Goal: Information Seeking & Learning: Learn about a topic

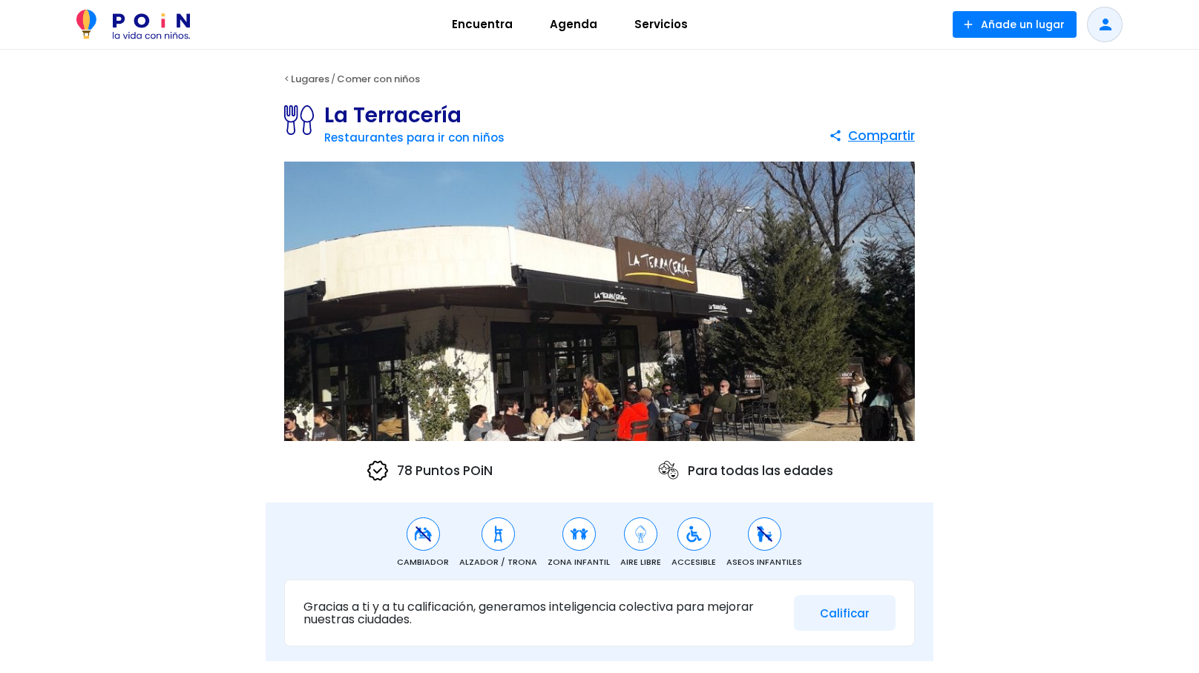
click at [147, 30] on img at bounding box center [132, 25] width 113 height 30
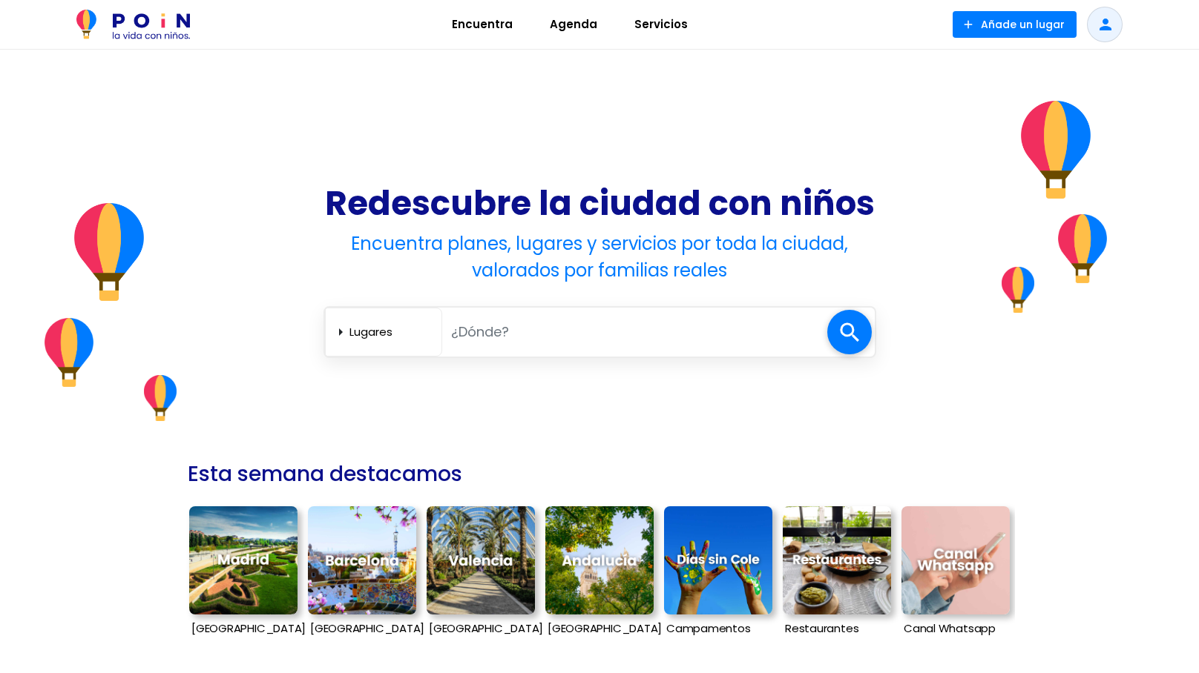
click at [562, 27] on span "Agenda" at bounding box center [573, 25] width 61 height 24
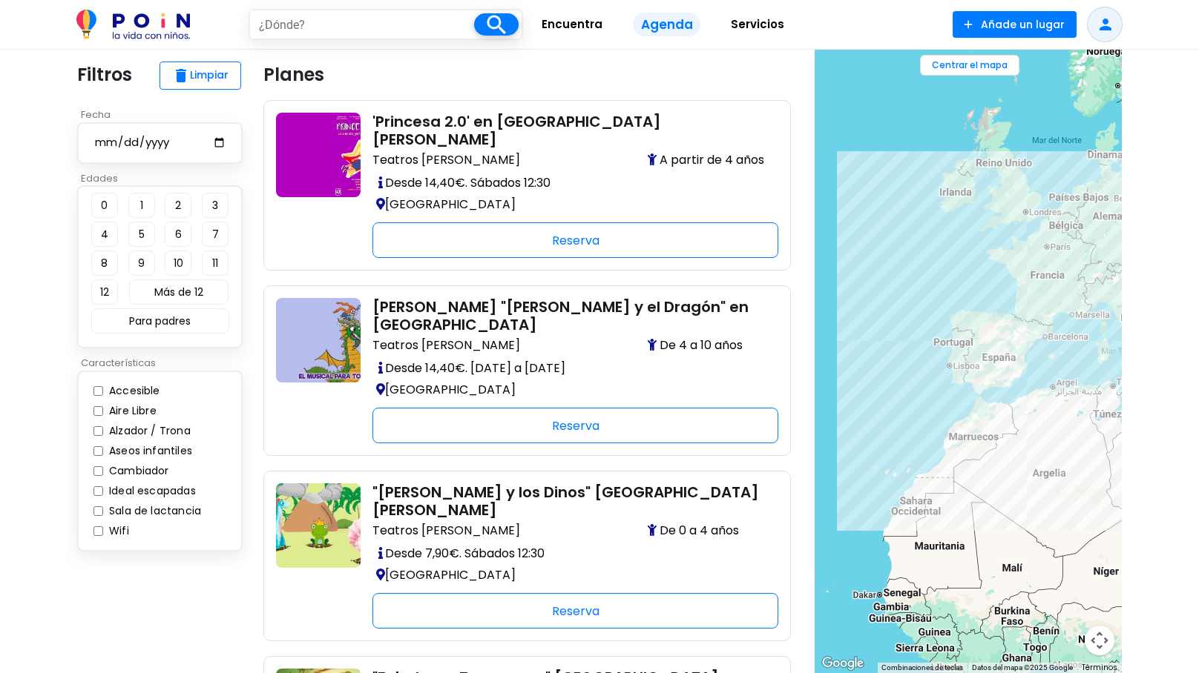
click at [382, 24] on input "text" at bounding box center [362, 24] width 225 height 28
type input "madrid"
click at [506, 24] on span at bounding box center [496, 24] width 45 height 22
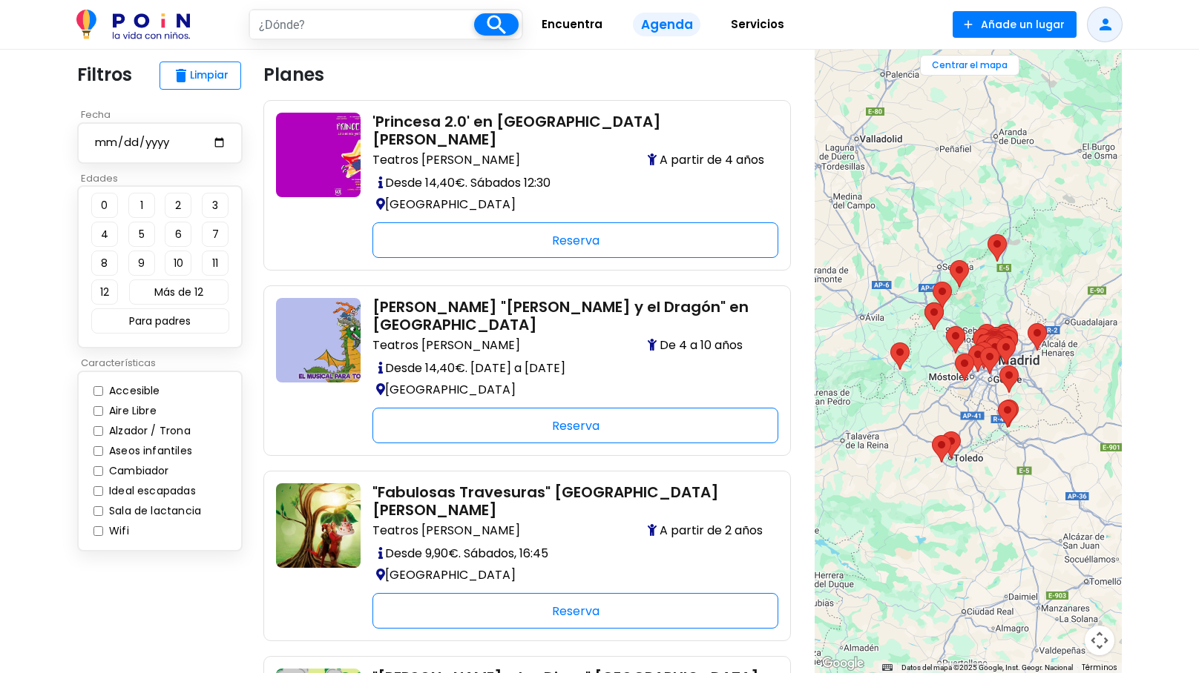
click at [214, 205] on button "3" at bounding box center [215, 205] width 27 height 25
type input "madrid"
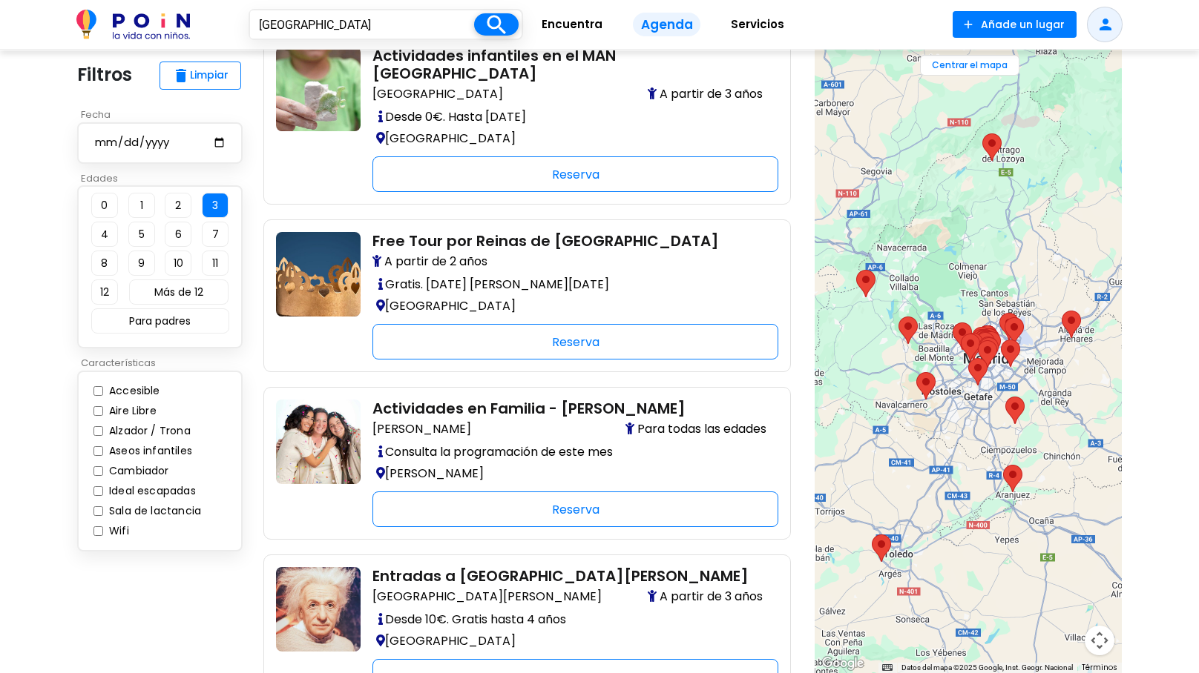
scroll to position [2990, 0]
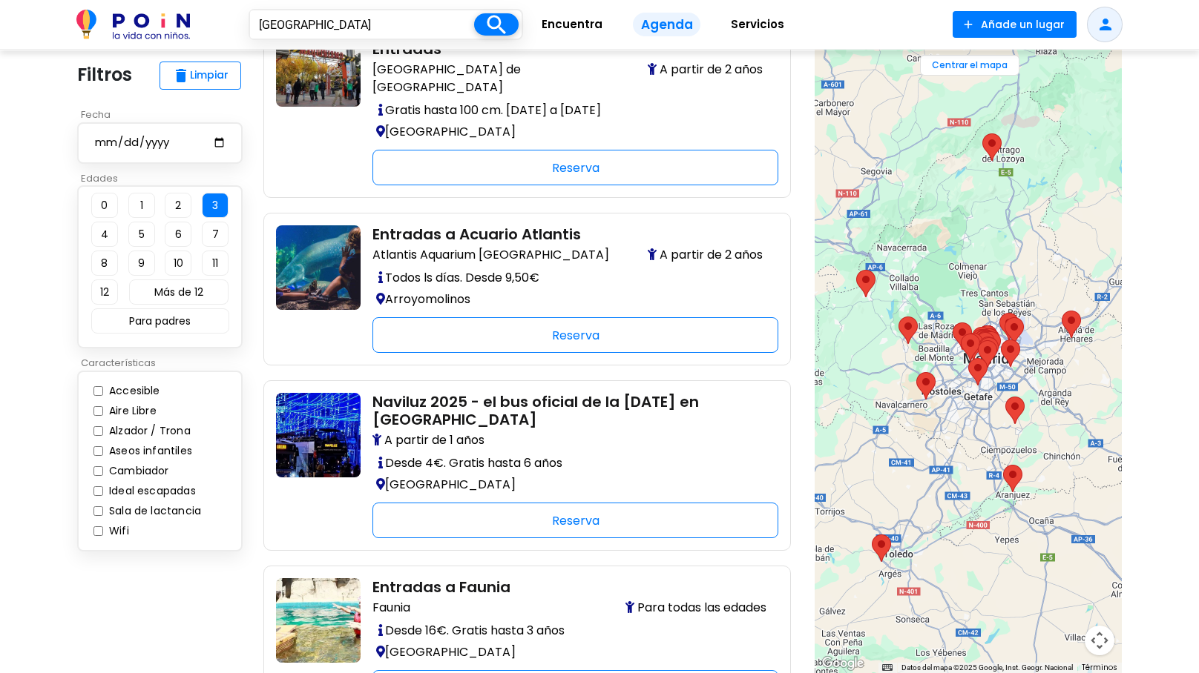
scroll to position [2991, 0]
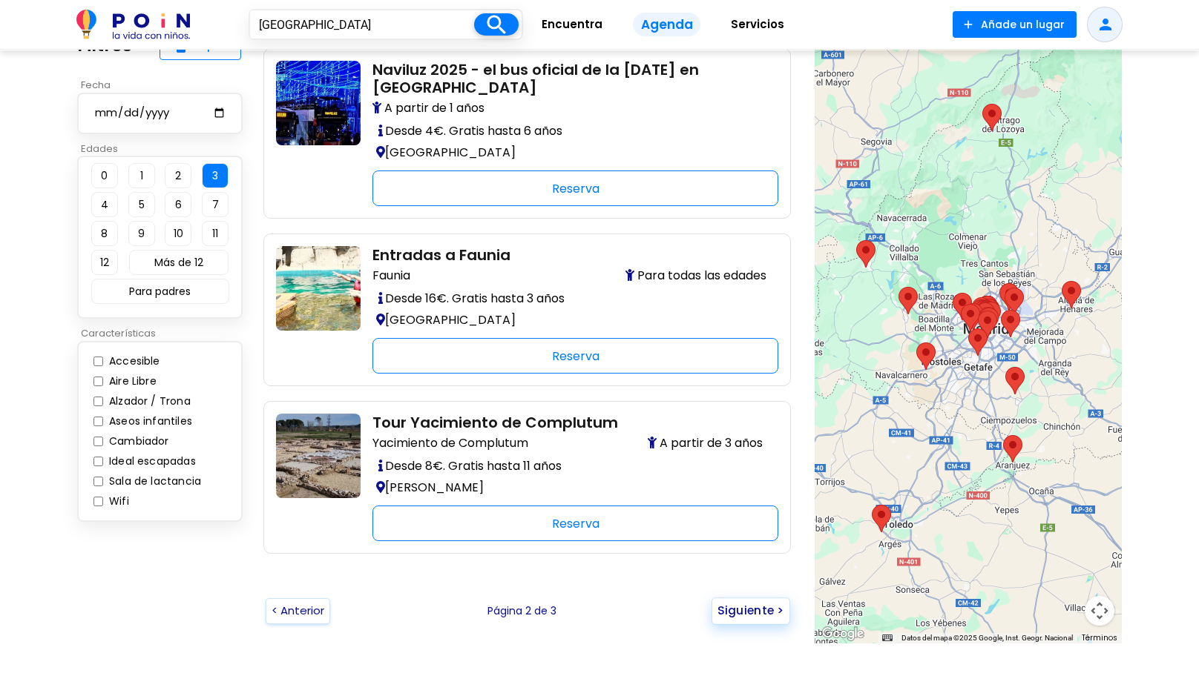
click at [765, 598] on button "Siguiente >" at bounding box center [750, 611] width 79 height 27
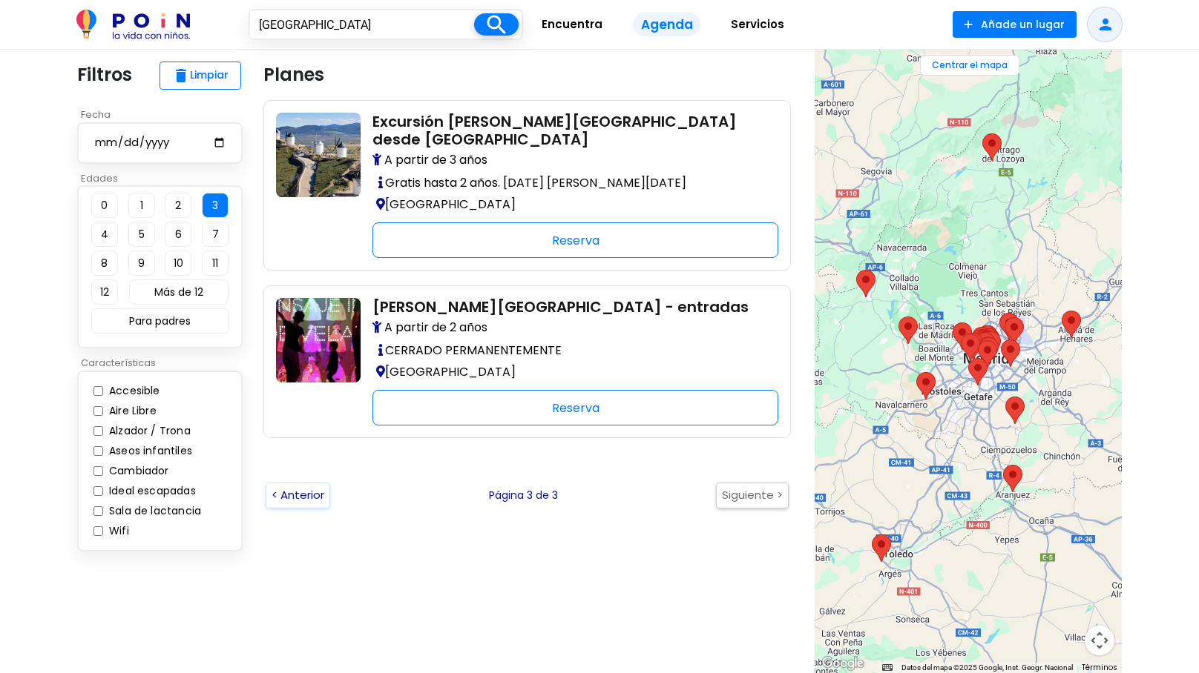
click at [763, 24] on span "Servicios" at bounding box center [757, 25] width 67 height 24
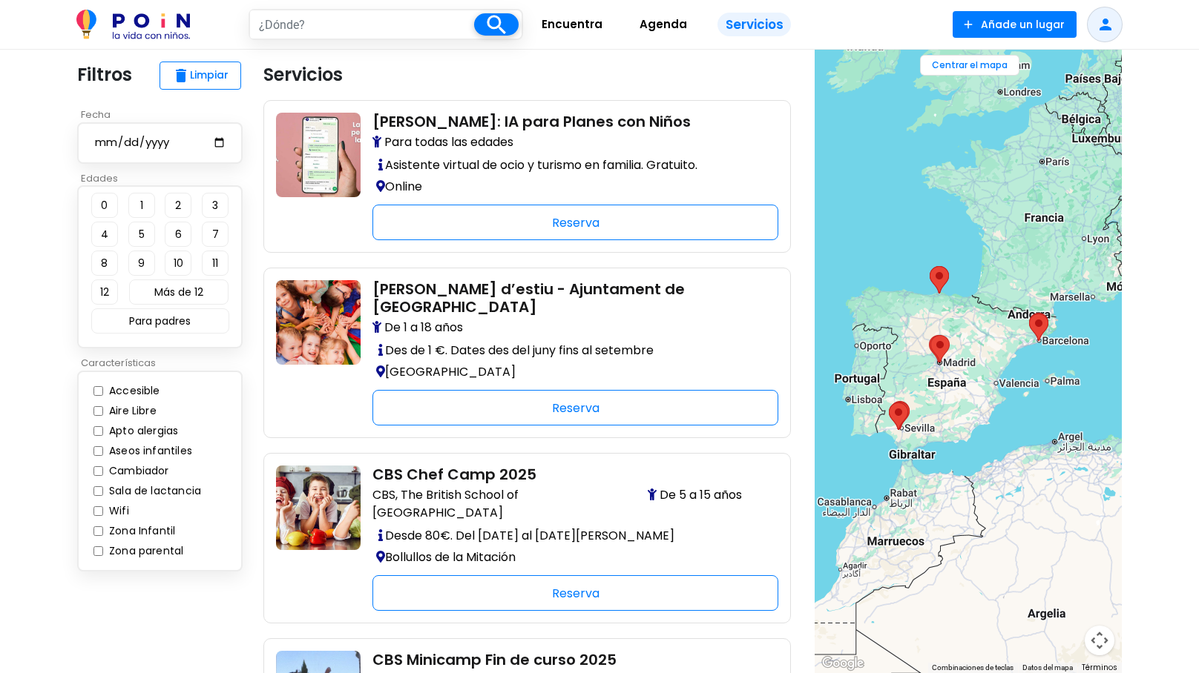
click at [150, 143] on input "date" at bounding box center [159, 143] width 133 height 19
click at [218, 144] on input "date" at bounding box center [159, 143] width 133 height 19
type input "[DATE]"
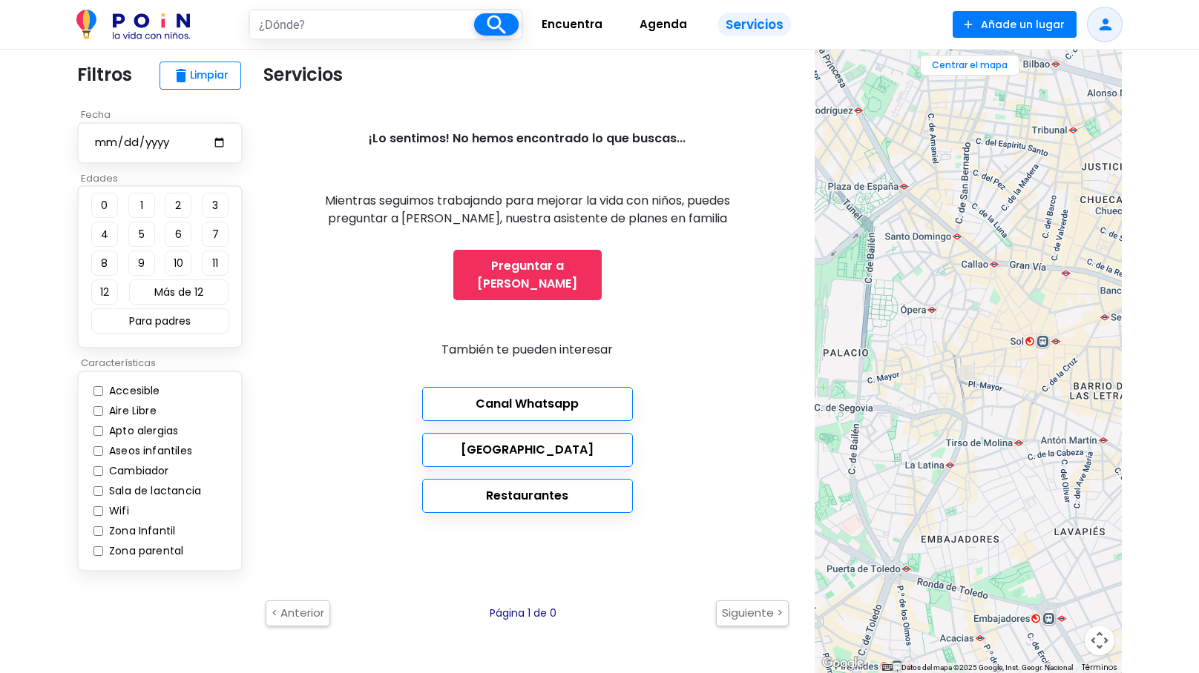
click at [174, 68] on span "delete" at bounding box center [181, 76] width 18 height 18
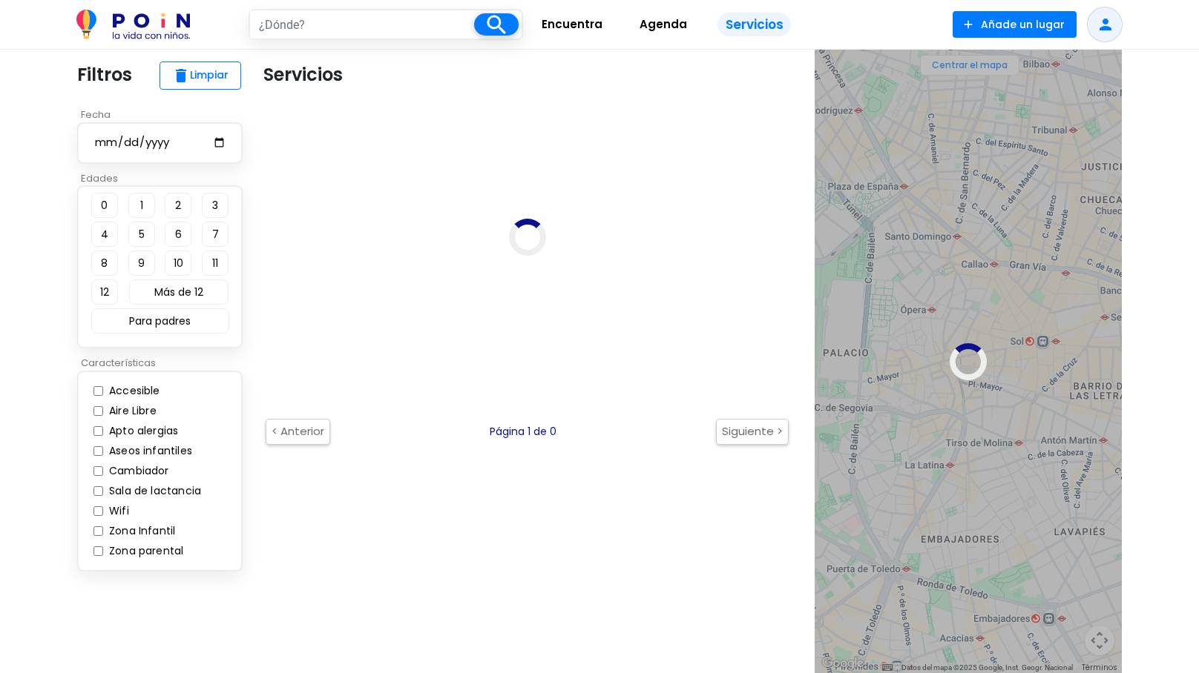
click at [205, 78] on button "delete Limpiar" at bounding box center [200, 76] width 82 height 28
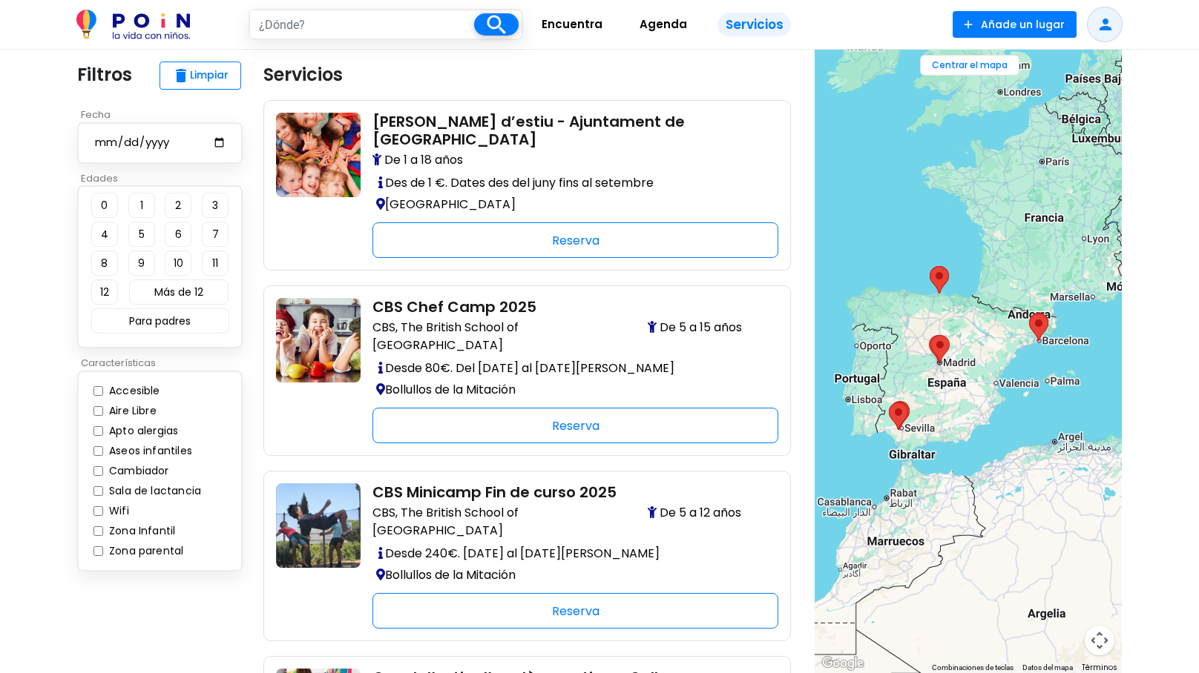
click at [175, 30] on img at bounding box center [132, 25] width 113 height 30
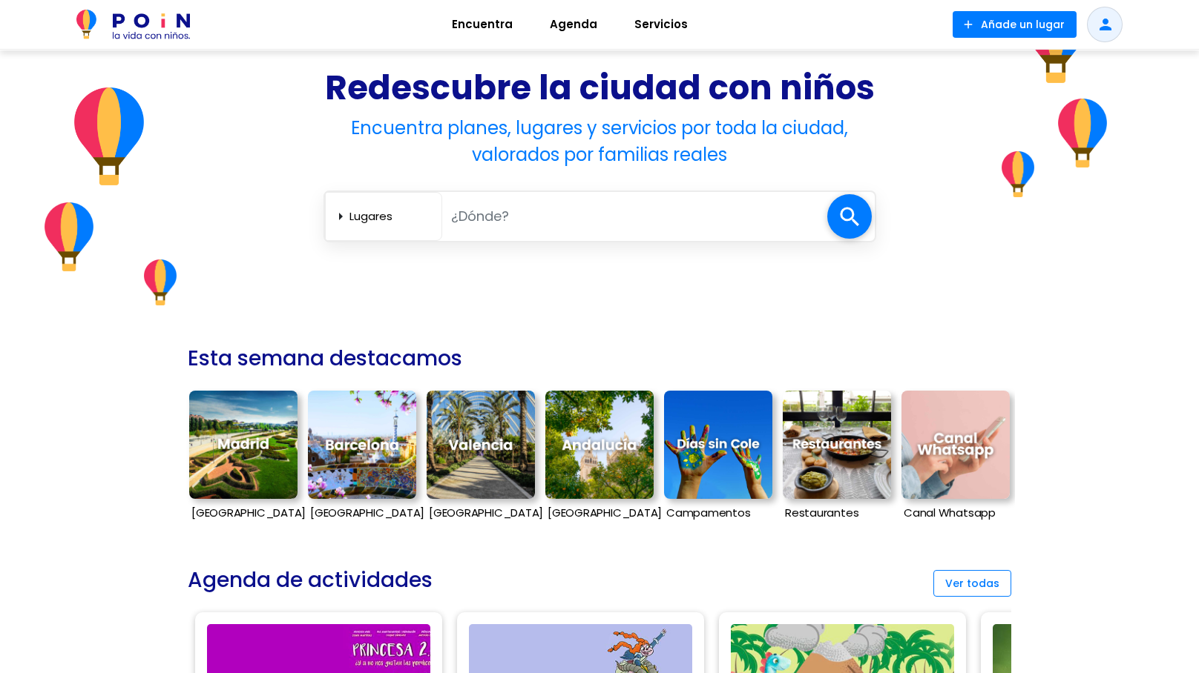
scroll to position [248, 0]
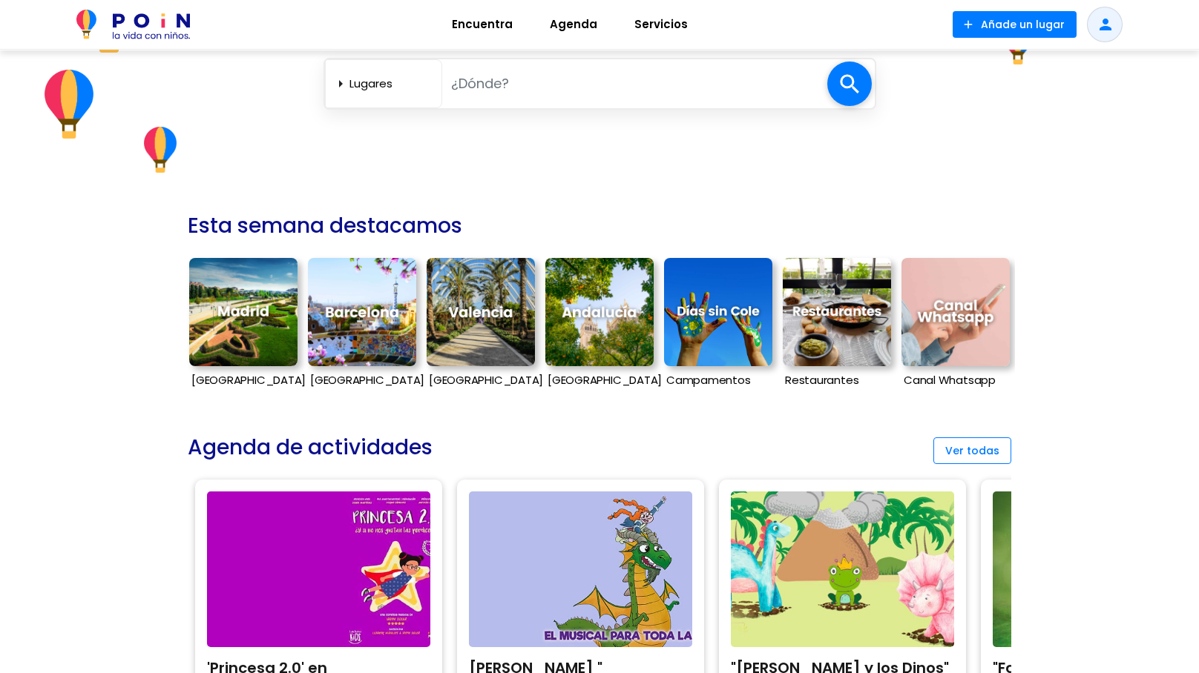
click at [234, 343] on img at bounding box center [243, 312] width 108 height 108
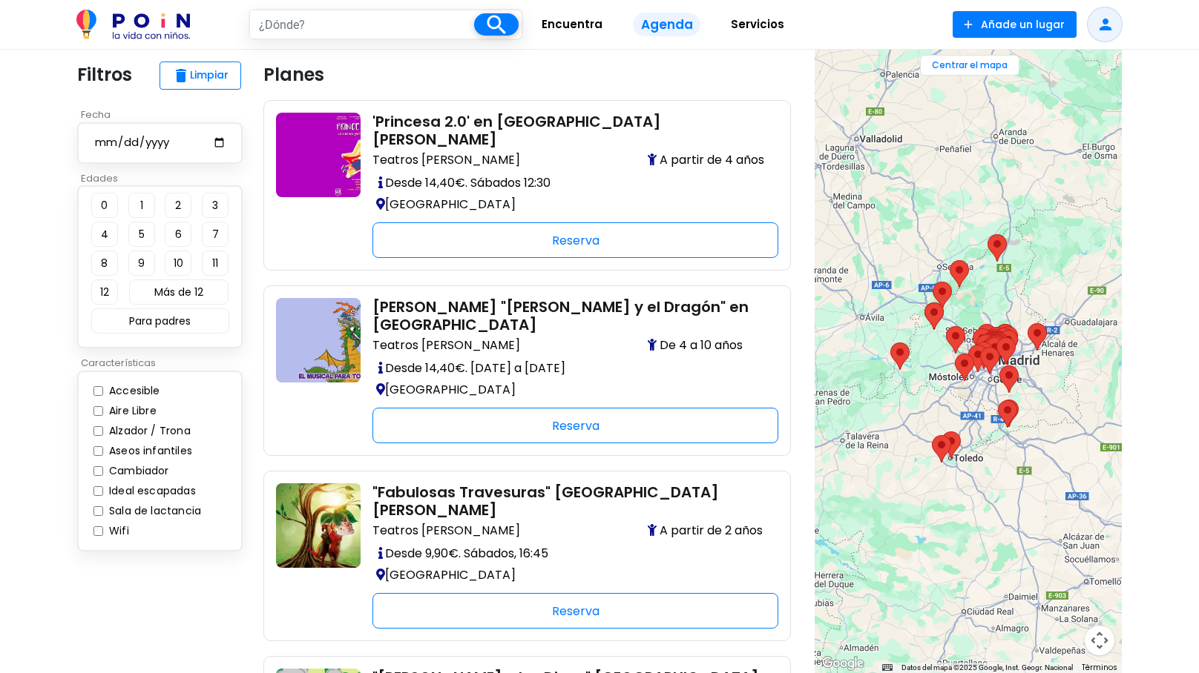
click at [138, 24] on img at bounding box center [132, 25] width 113 height 30
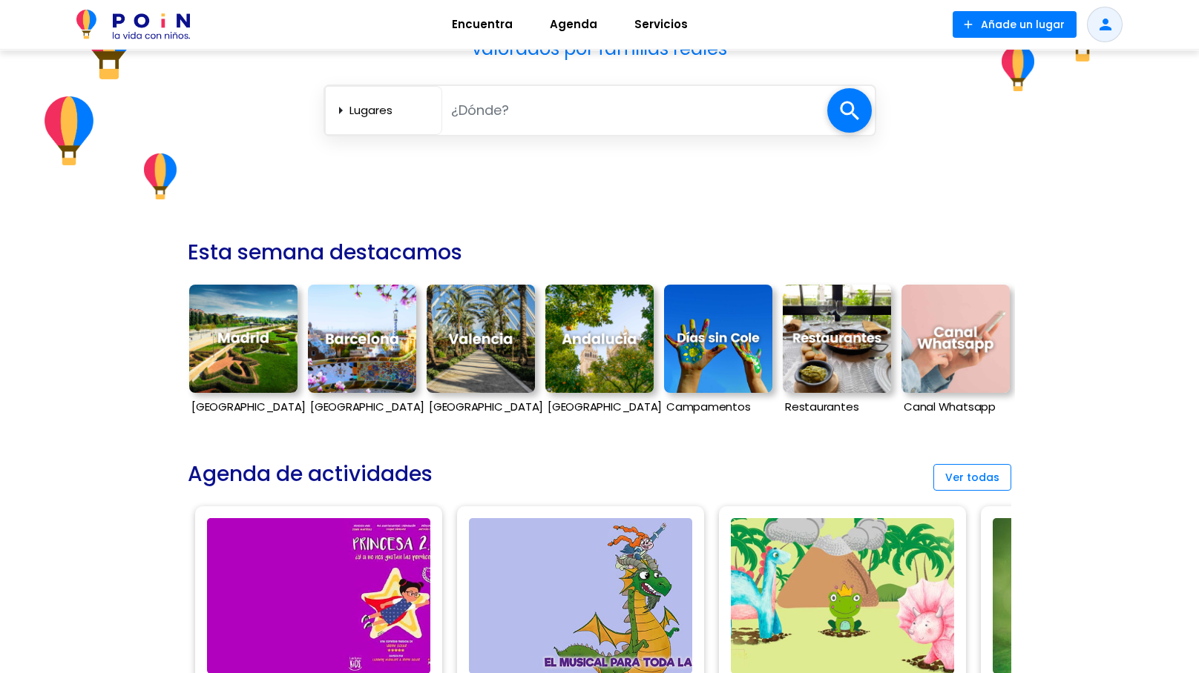
scroll to position [332, 0]
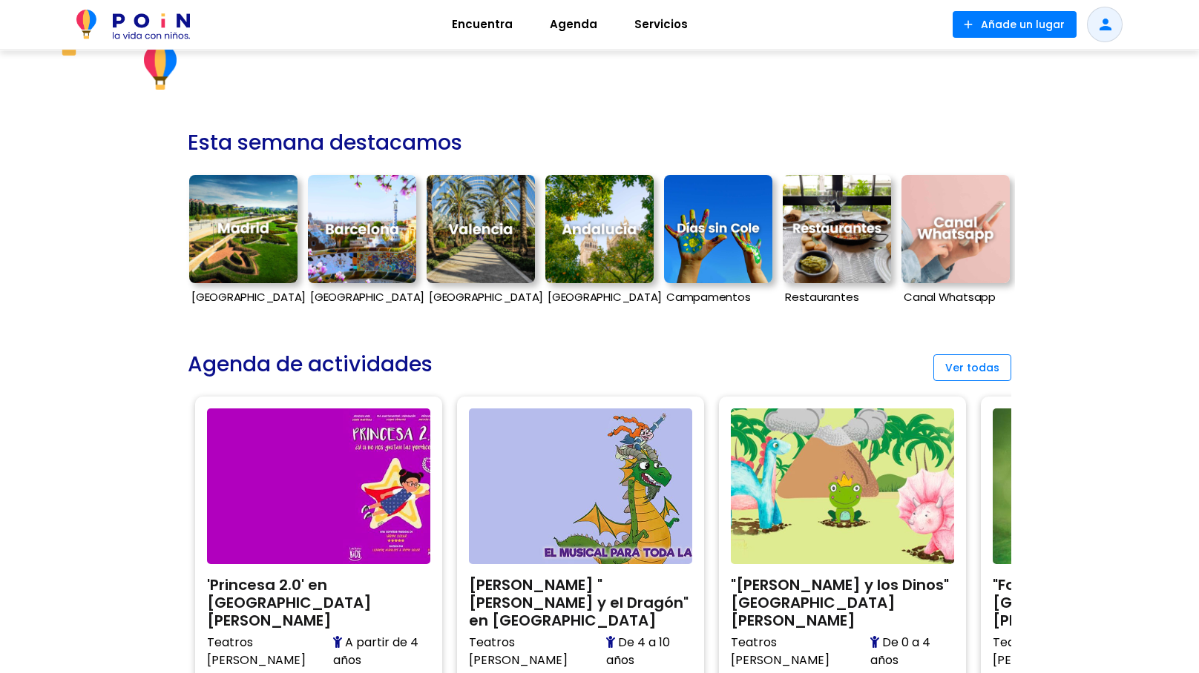
click at [819, 234] on img at bounding box center [837, 229] width 108 height 108
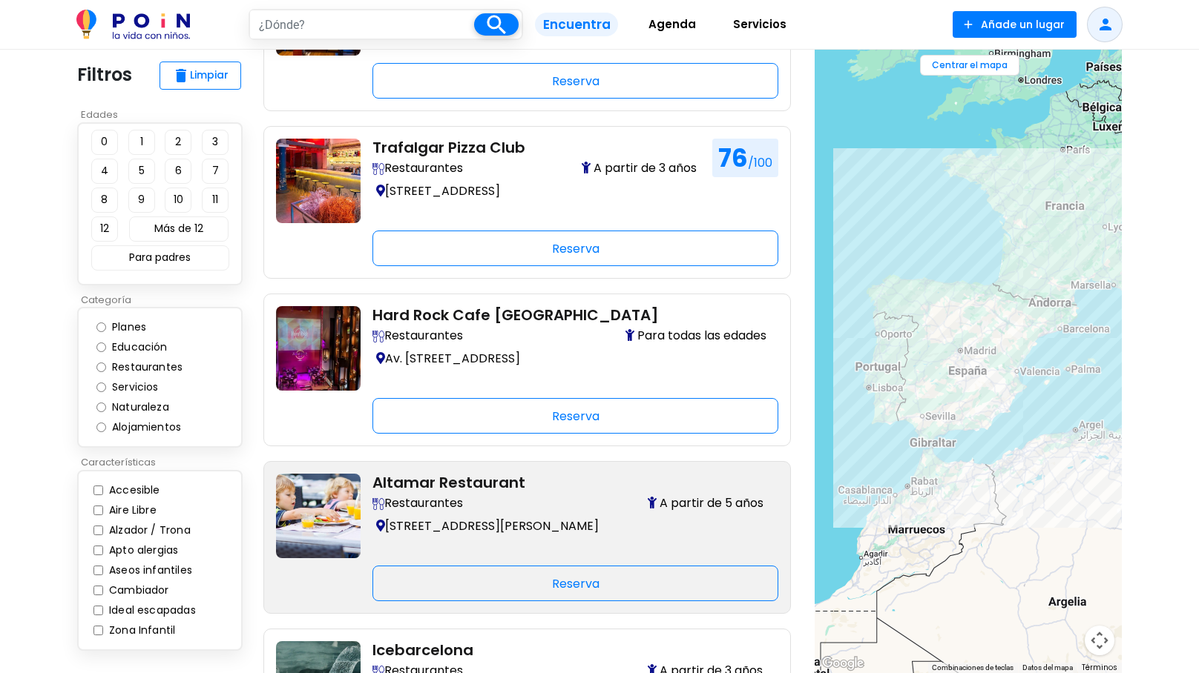
scroll to position [248, 0]
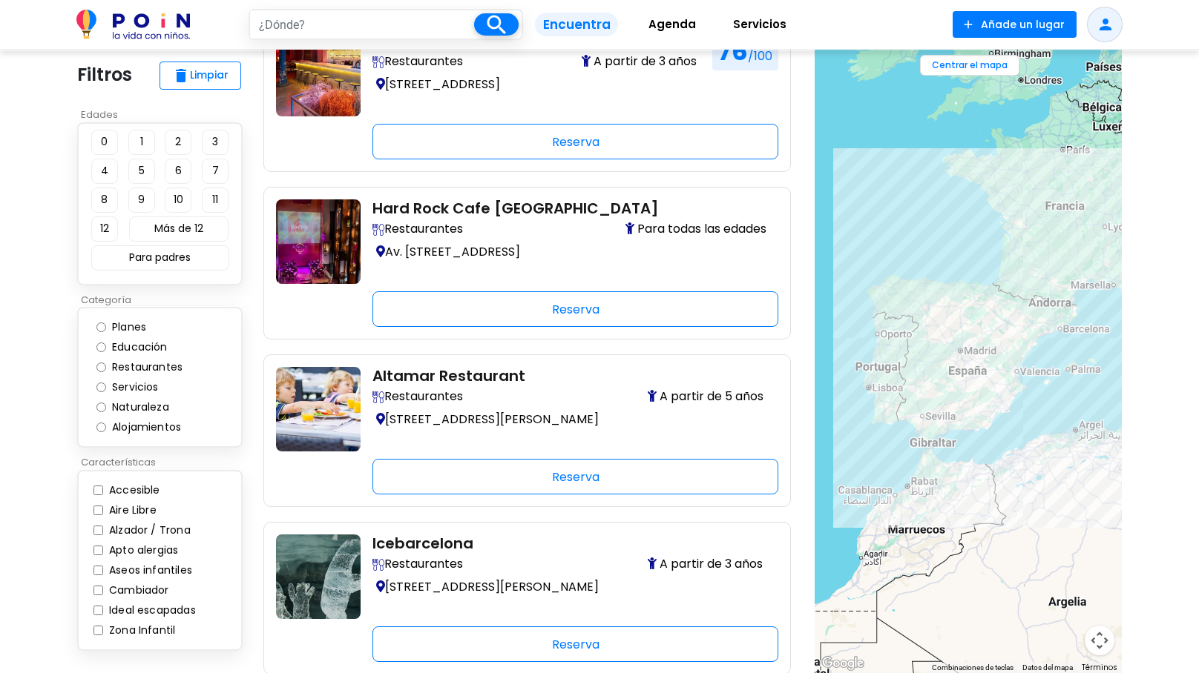
click at [128, 506] on label "Aire Libre" at bounding box center [130, 511] width 51 height 16
click at [103, 506] on input "Aire Libre" at bounding box center [98, 511] width 10 height 10
checkbox input "true"
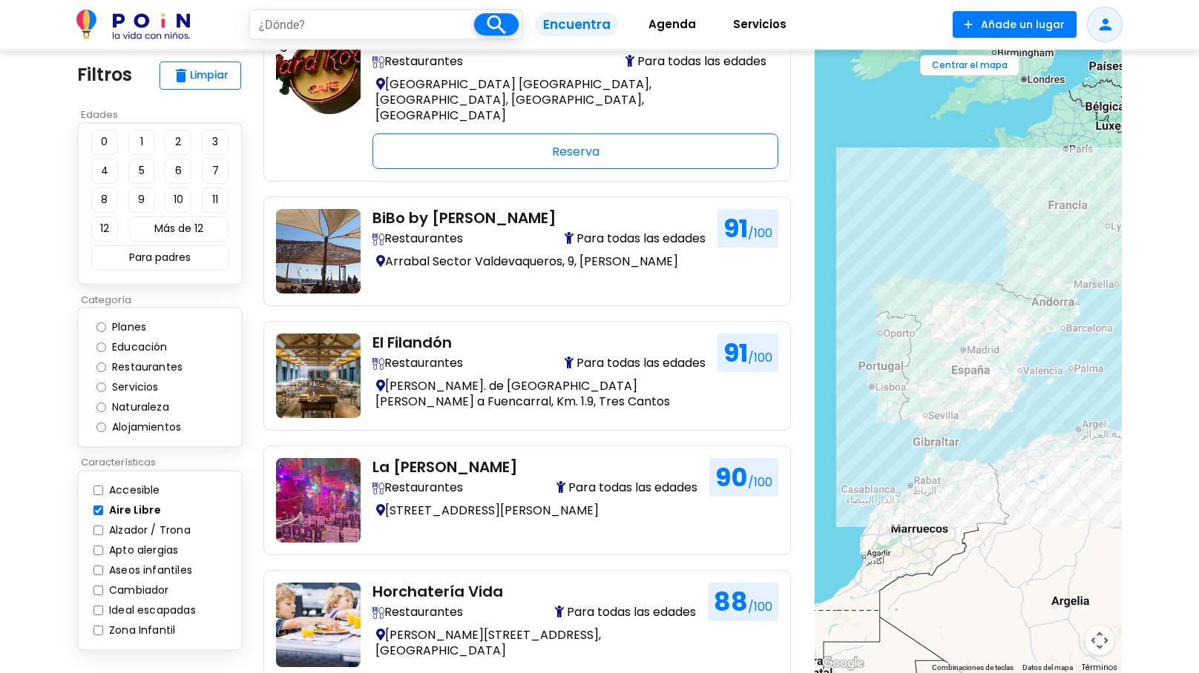
click at [332, 11] on input "text" at bounding box center [362, 24] width 225 height 28
type input "[GEOGRAPHIC_DATA]"
click at [501, 20] on span at bounding box center [496, 24] width 45 height 22
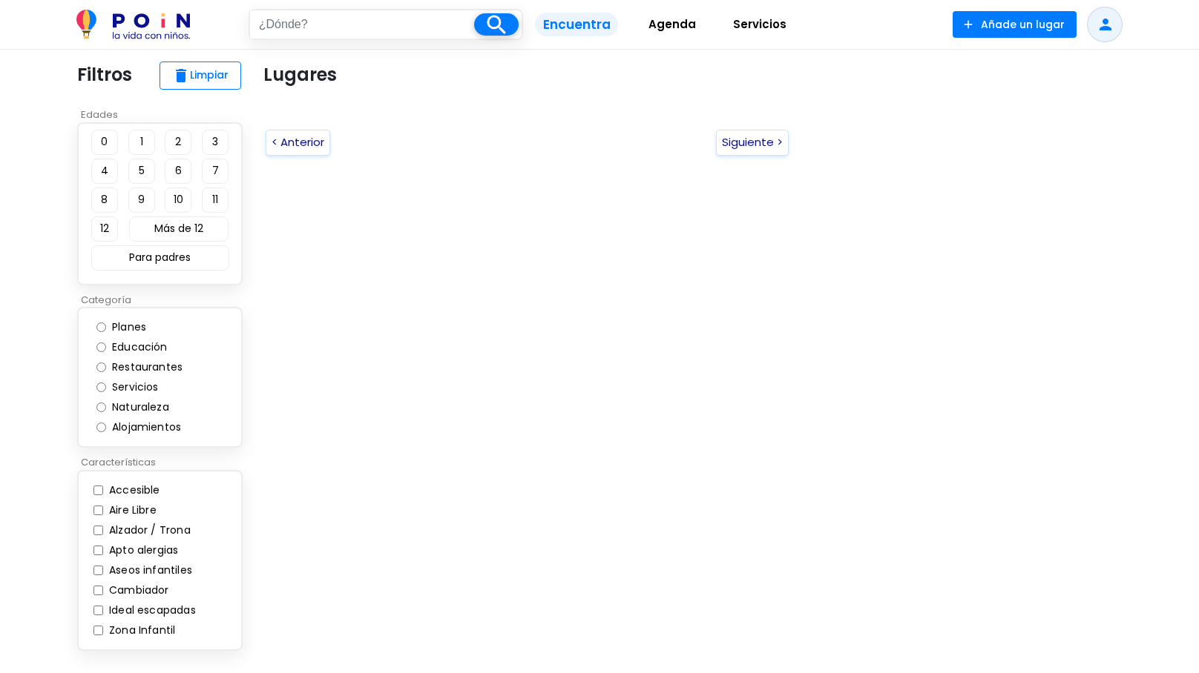
click at [162, 364] on label "Restaurantes" at bounding box center [152, 368] width 89 height 16
click at [106, 364] on input "Restaurantes" at bounding box center [101, 368] width 10 height 10
radio input "true"
type input "[GEOGRAPHIC_DATA]"
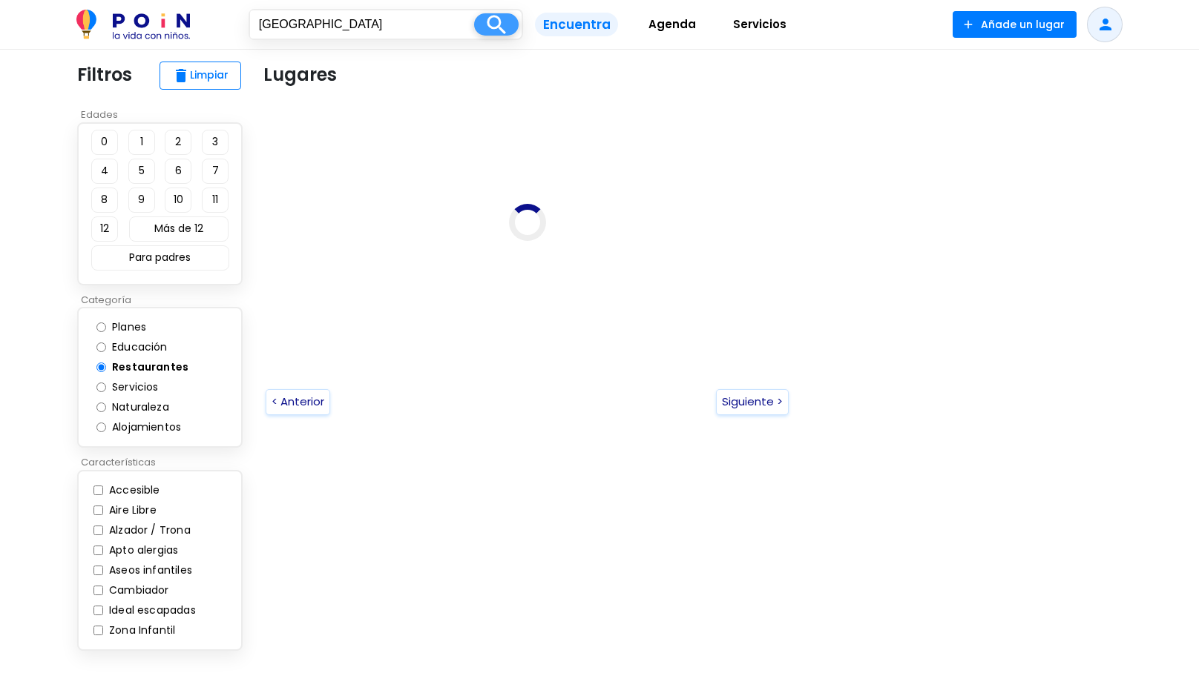
click at [502, 26] on span at bounding box center [496, 24] width 45 height 22
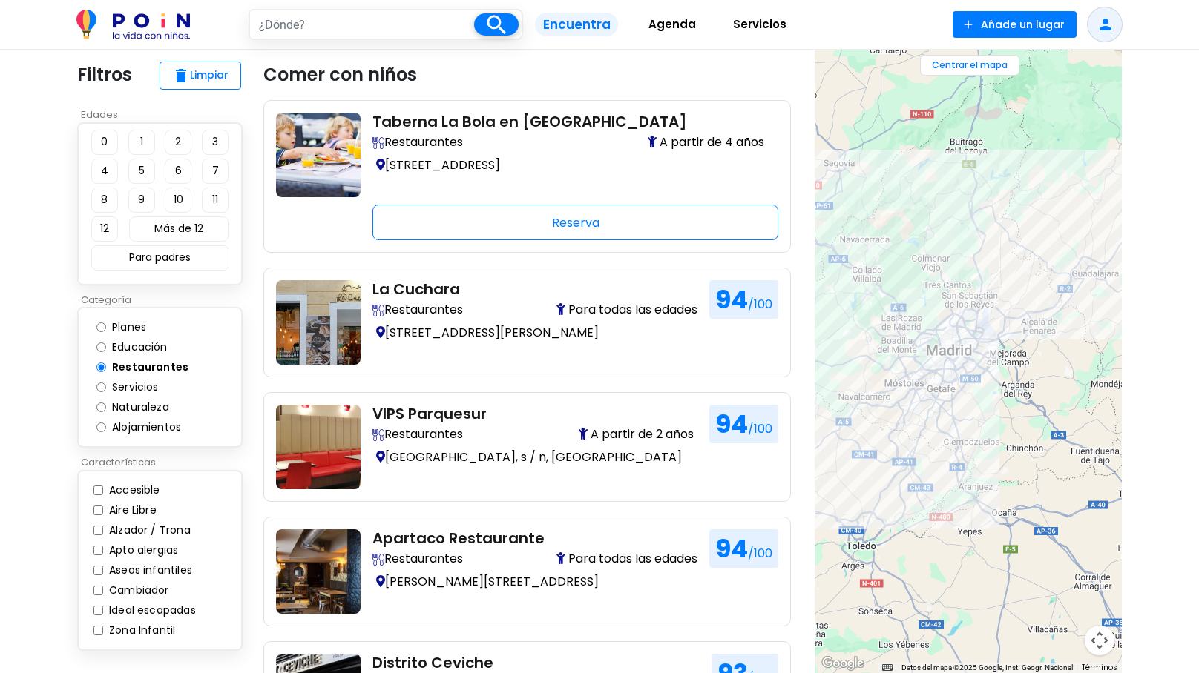
click at [127, 511] on label "Aire Libre" at bounding box center [130, 511] width 51 height 16
click at [103, 511] on input "Aire Libre" at bounding box center [98, 511] width 10 height 10
checkbox input "true"
type input "[GEOGRAPHIC_DATA]"
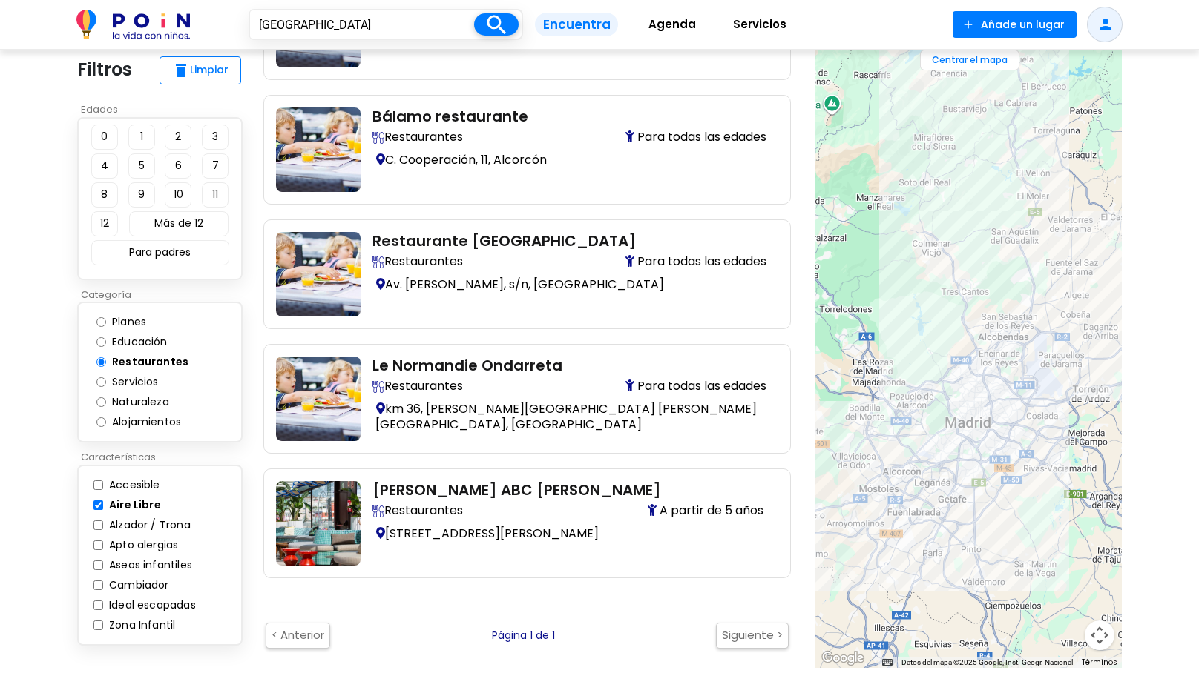
scroll to position [1828, 0]
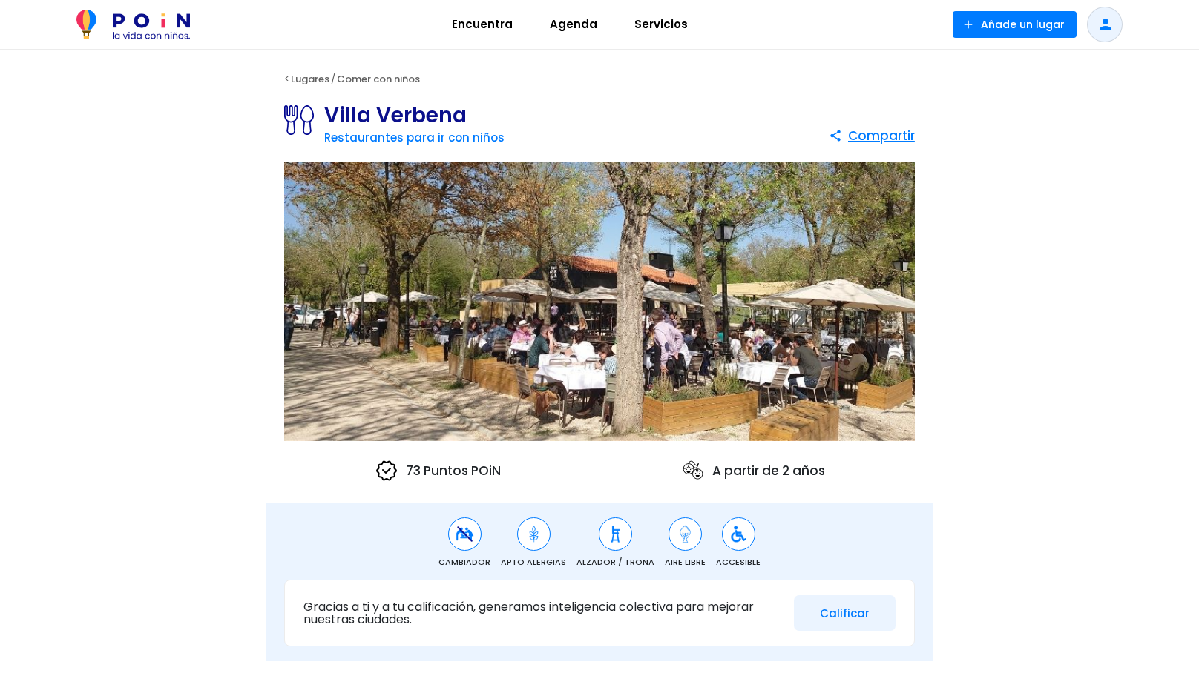
click at [622, 288] on img at bounding box center [599, 302] width 630 height 280
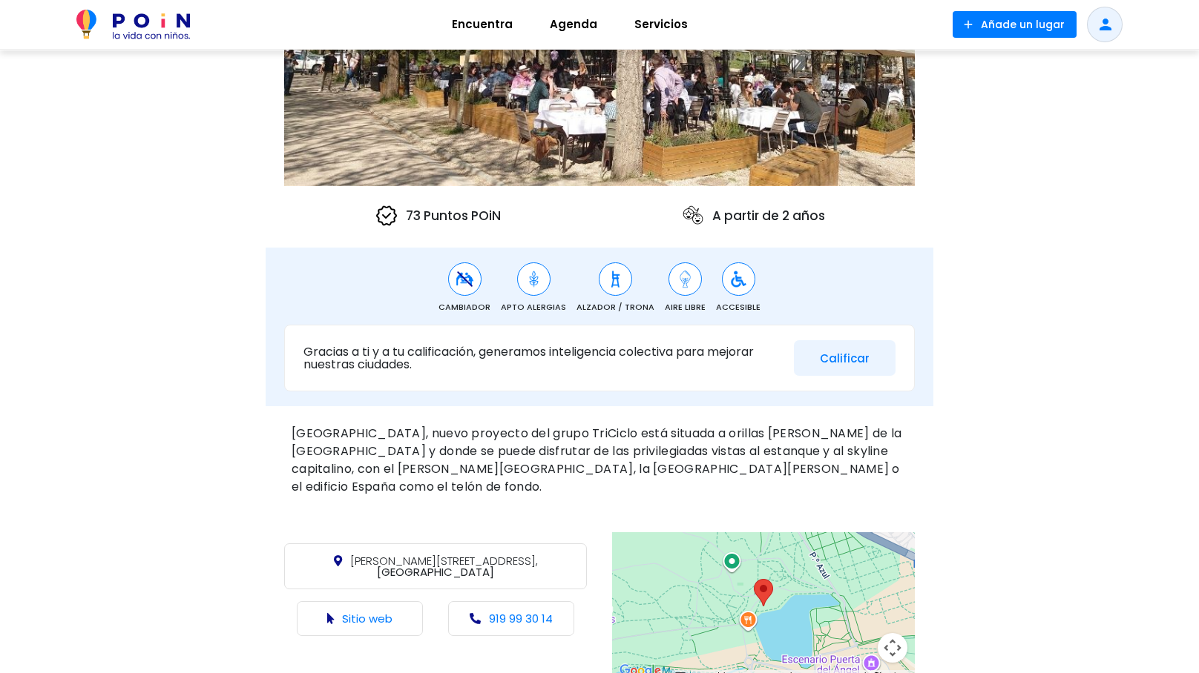
scroll to position [415, 0]
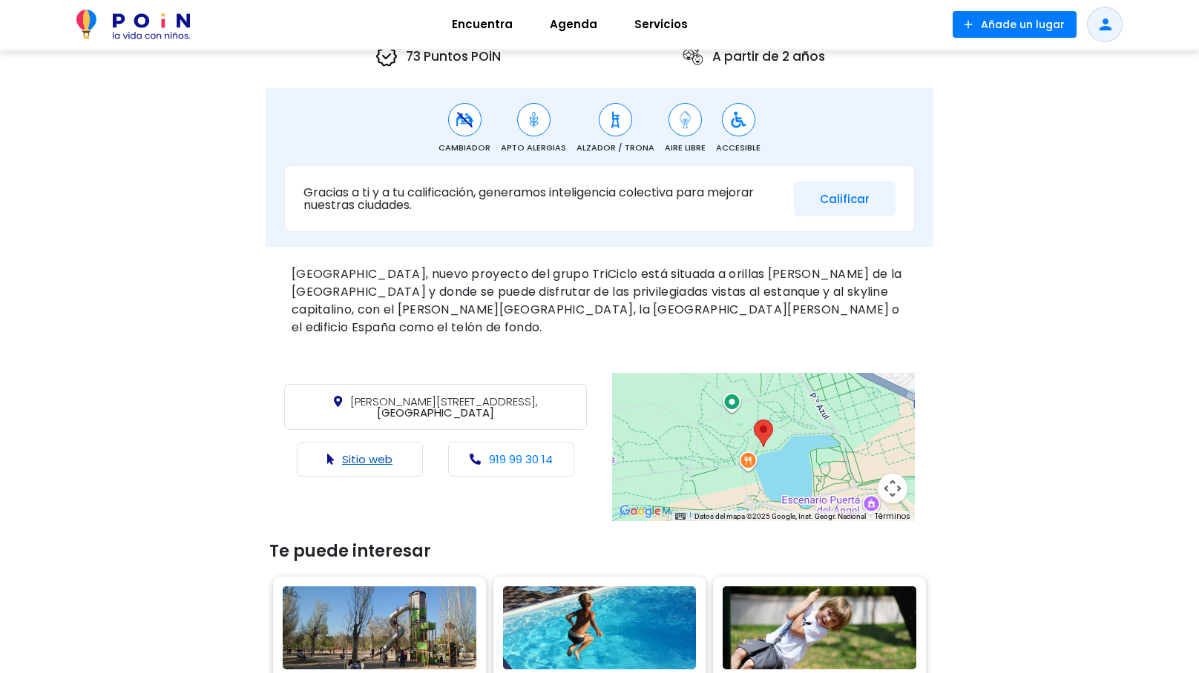
click at [344, 452] on link "Sitio web" at bounding box center [367, 460] width 50 height 16
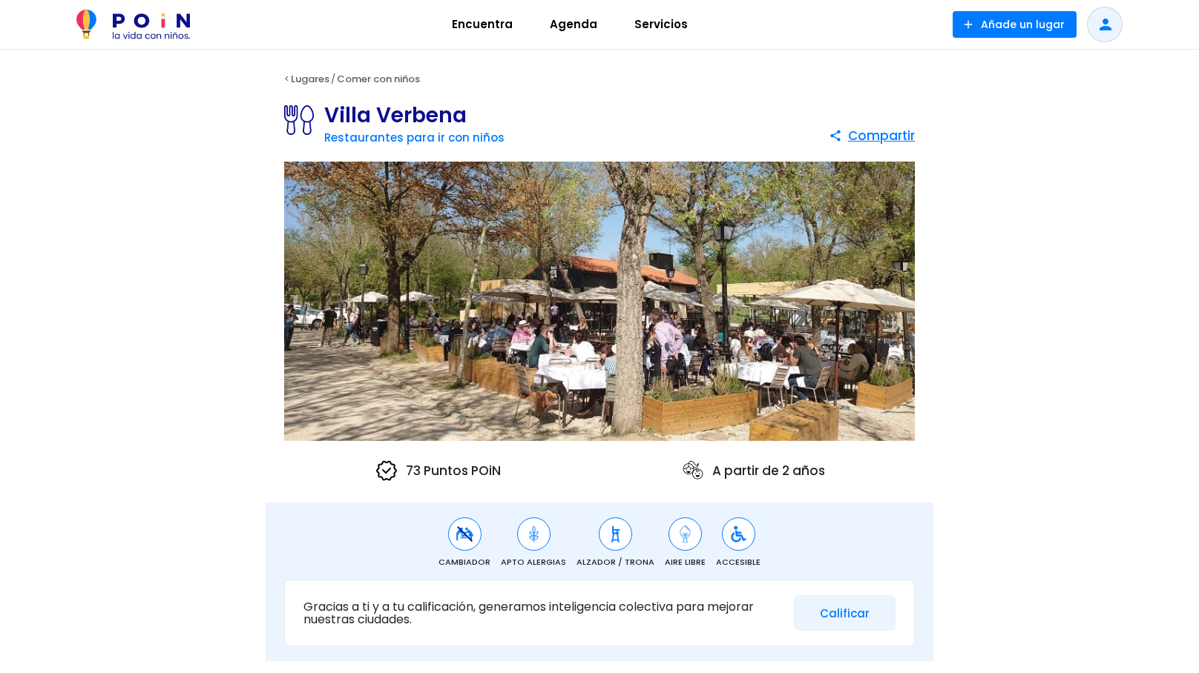
scroll to position [0, 0]
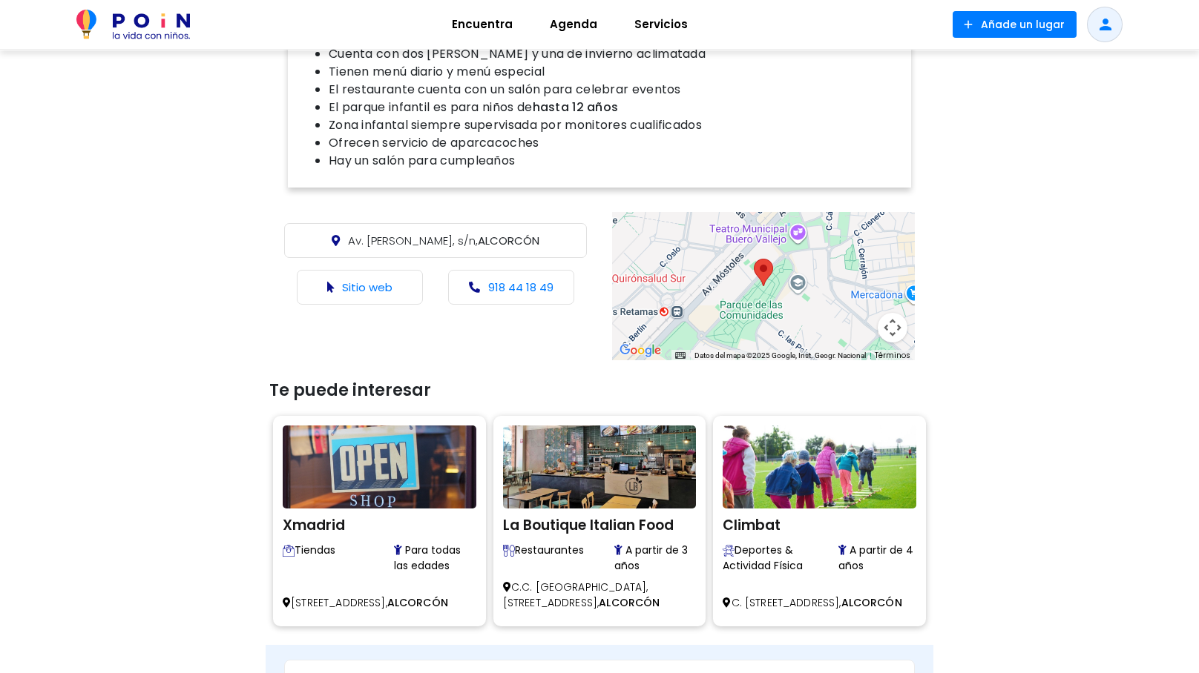
scroll to position [665, 0]
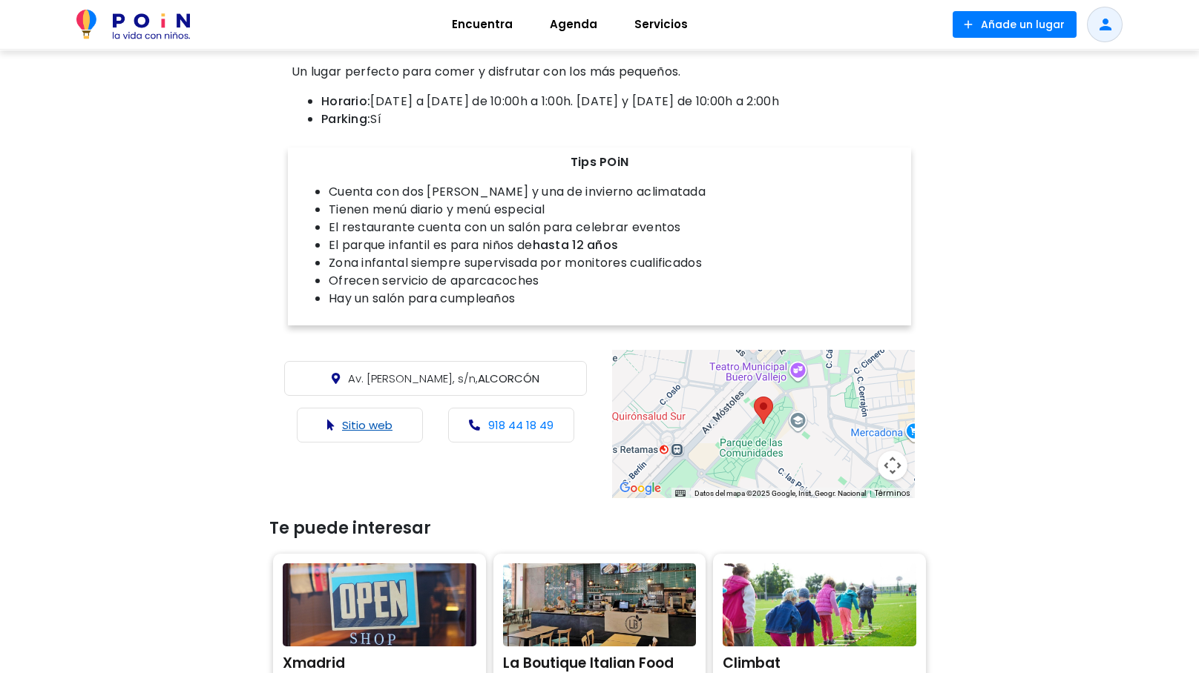
click at [361, 433] on link "Sitio web" at bounding box center [367, 426] width 50 height 16
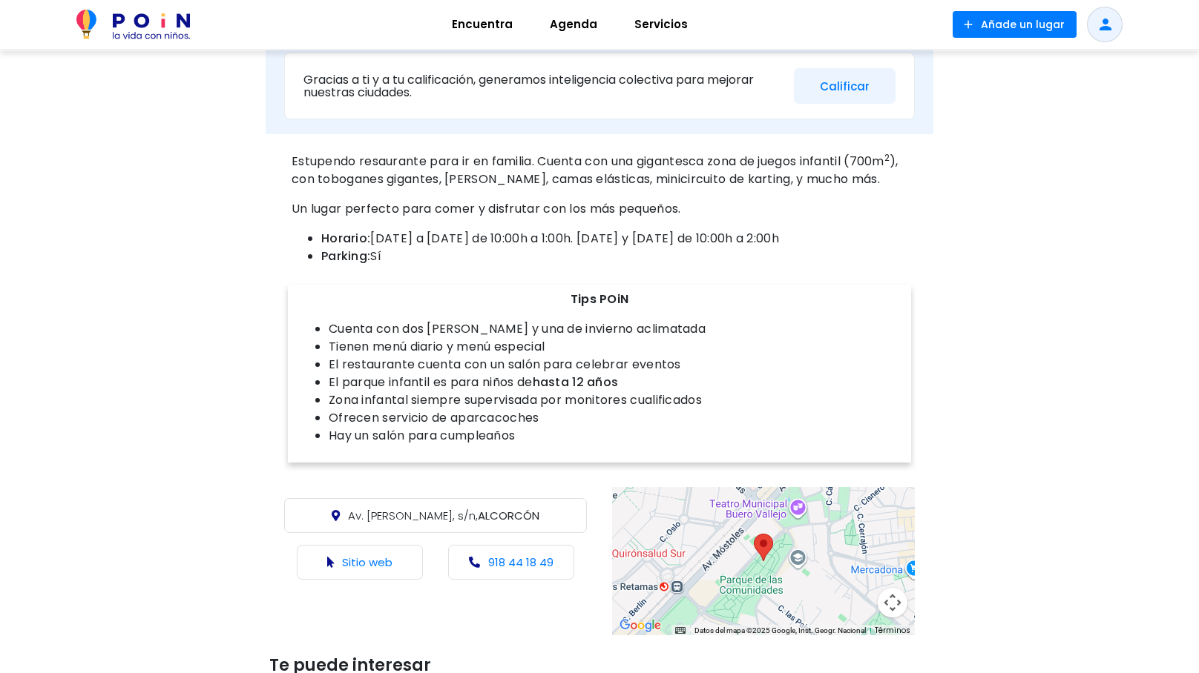
scroll to position [528, 0]
